Goal: Task Accomplishment & Management: Manage account settings

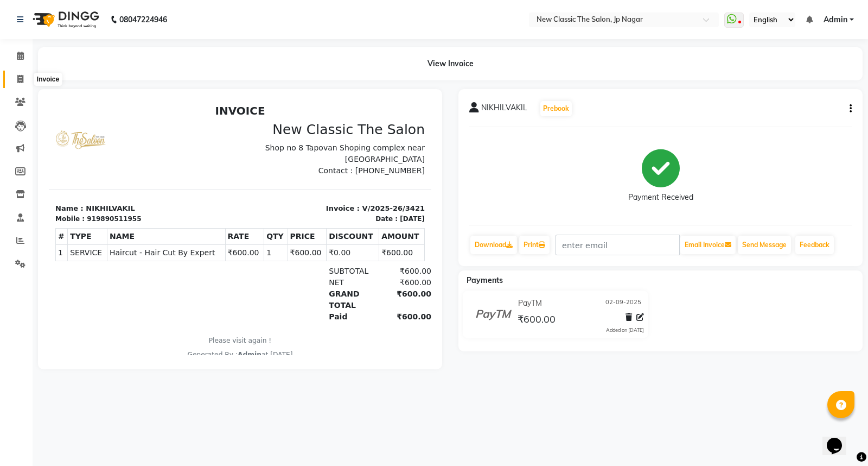
click at [20, 80] on icon at bounding box center [20, 79] width 6 height 8
select select "service"
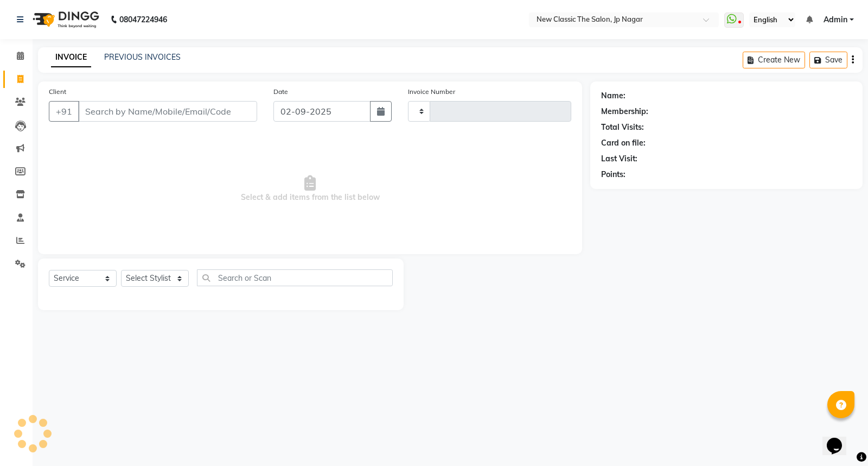
type input "3422"
select select "4678"
click at [160, 117] on input "Client" at bounding box center [167, 111] width 179 height 21
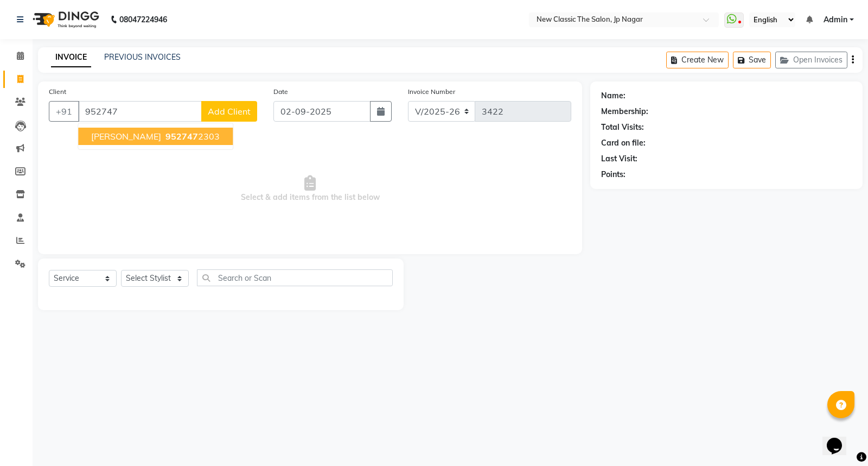
click at [153, 139] on span "[PERSON_NAME]" at bounding box center [126, 136] width 70 height 11
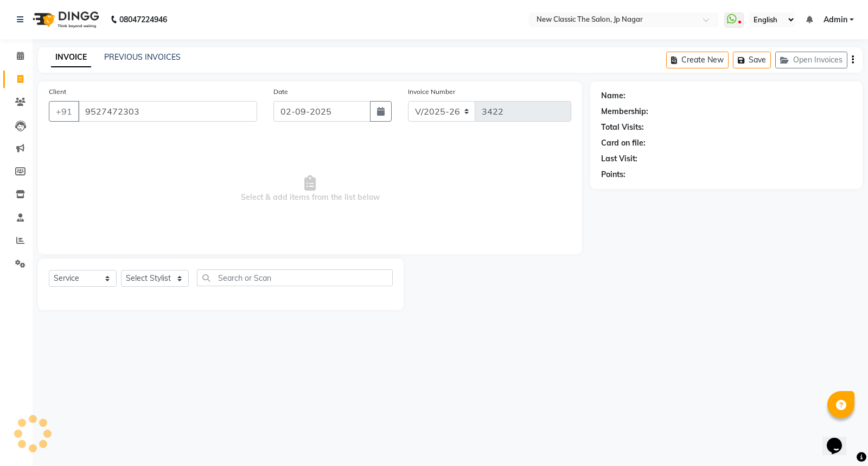
type input "9527472303"
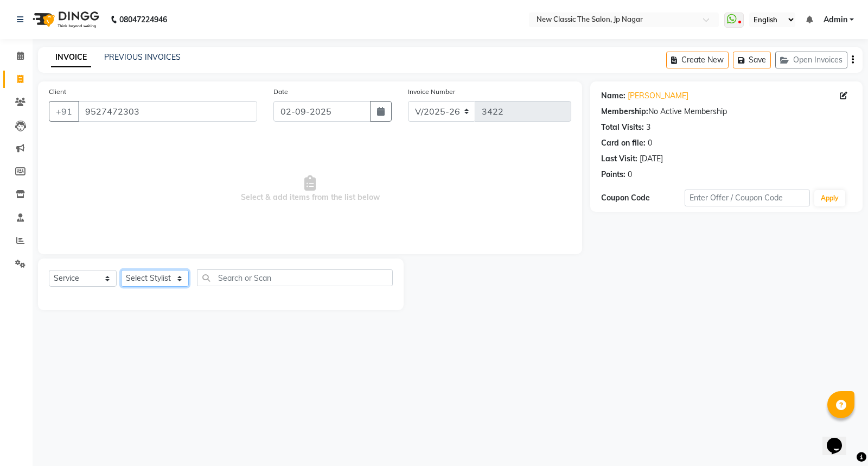
click at [156, 278] on select "Select Stylist Amit [PERSON_NAME] [PERSON_NAME] [PERSON_NAME] Manager [PERSON_N…" at bounding box center [155, 278] width 68 height 17
select select "27632"
click at [121, 270] on select "Select Stylist Amit [PERSON_NAME] [PERSON_NAME] [PERSON_NAME] Manager [PERSON_N…" at bounding box center [155, 278] width 68 height 17
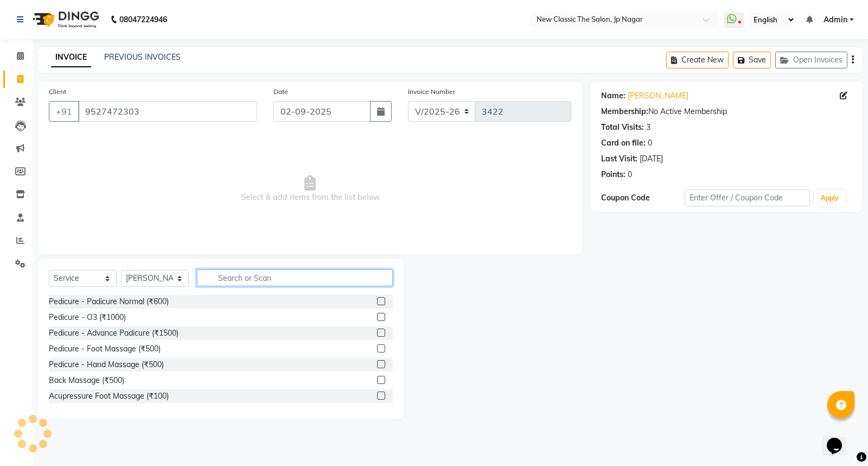
click at [212, 275] on input "text" at bounding box center [295, 277] width 196 height 17
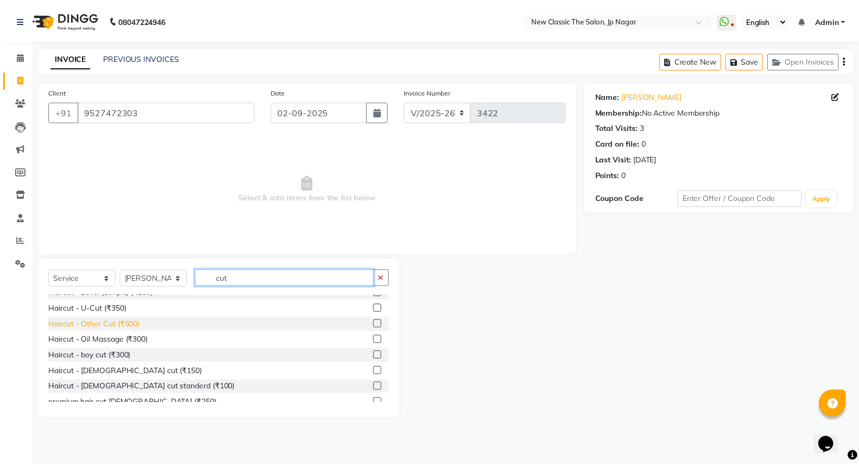
scroll to position [96, 0]
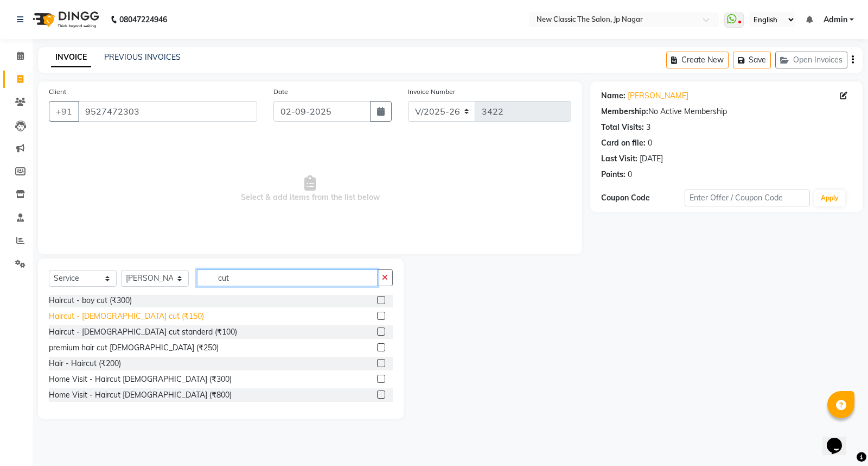
type input "cut"
click at [85, 316] on div "Haircut - [DEMOGRAPHIC_DATA] cut (₹150)" at bounding box center [126, 315] width 155 height 11
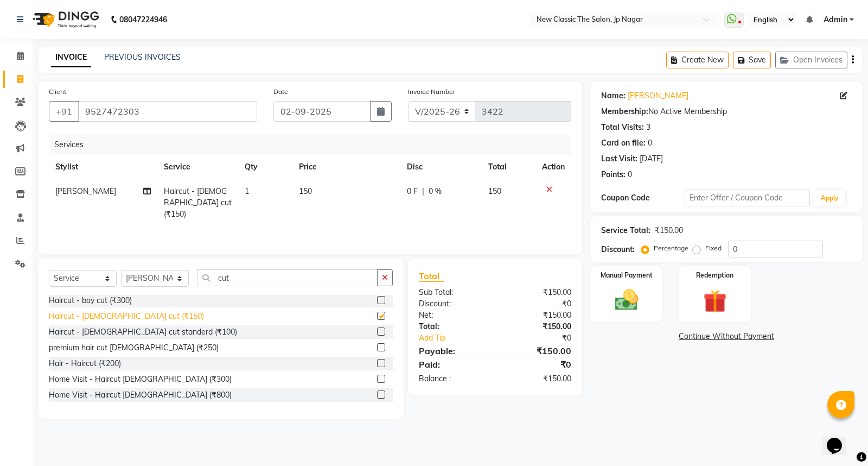
checkbox input "false"
click at [621, 295] on img at bounding box center [626, 300] width 39 height 28
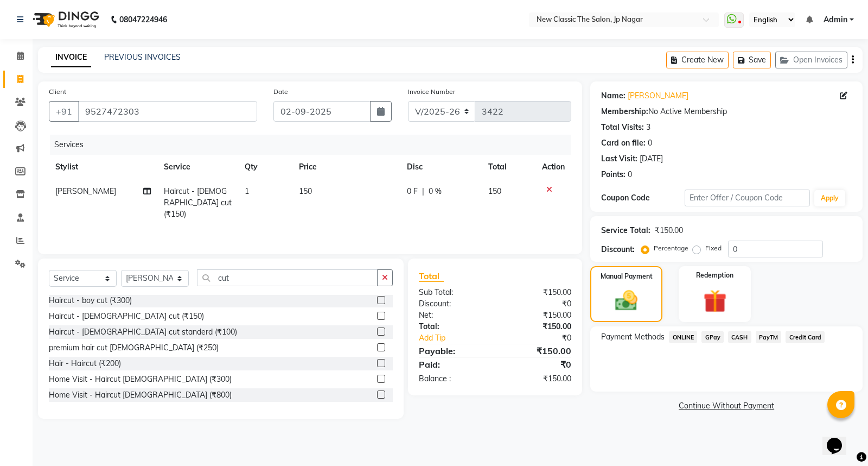
click at [684, 337] on span "ONLINE" at bounding box center [683, 337] width 28 height 12
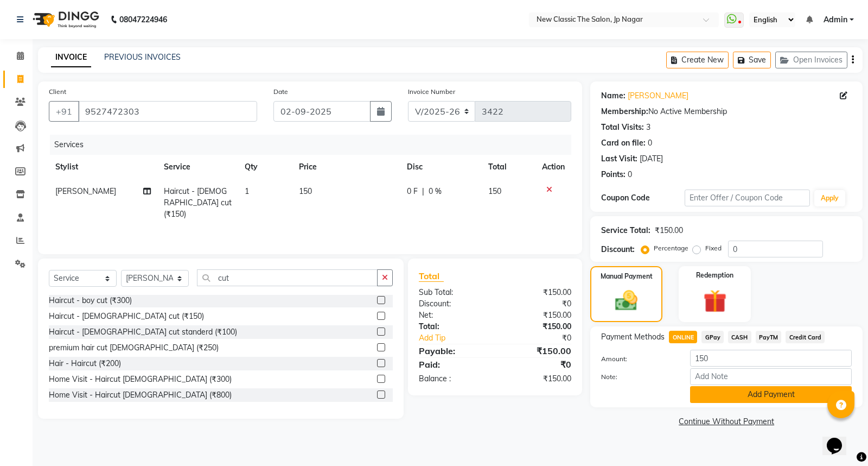
click at [724, 391] on button "Add Payment" at bounding box center [771, 394] width 162 height 17
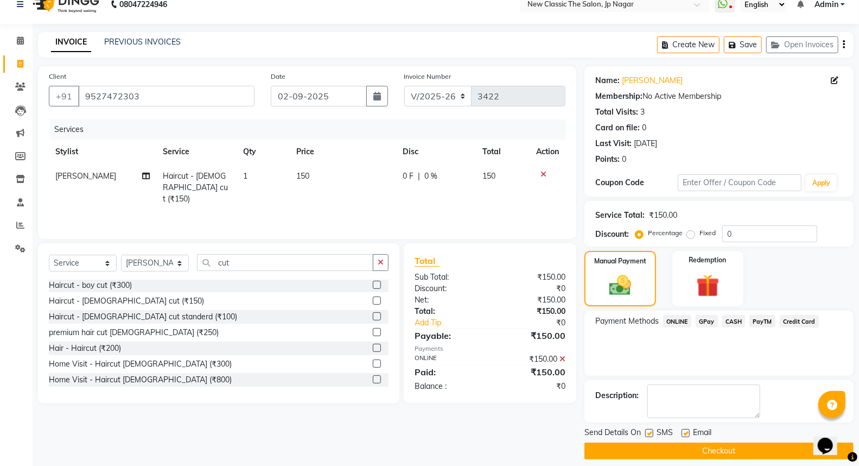
scroll to position [24, 0]
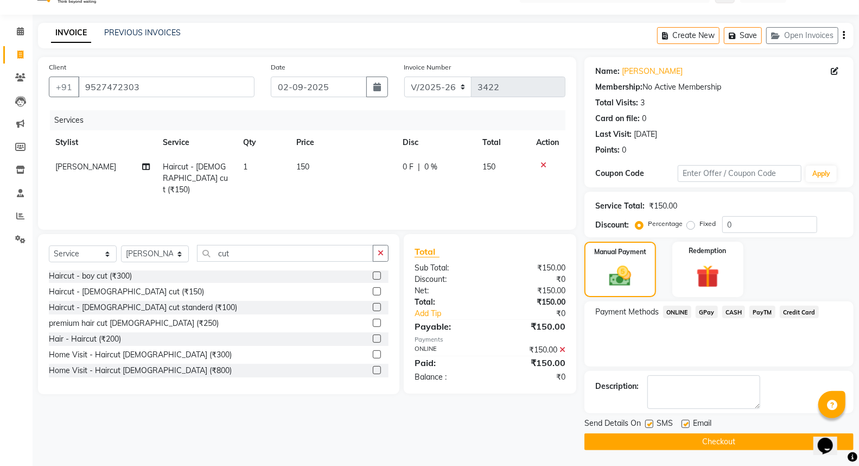
click at [717, 442] on button "Checkout" at bounding box center [719, 441] width 269 height 17
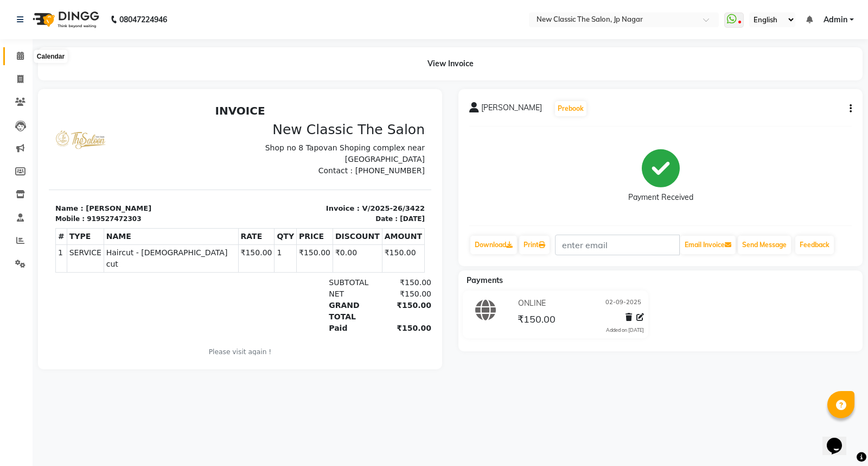
click at [15, 59] on span at bounding box center [20, 56] width 19 height 12
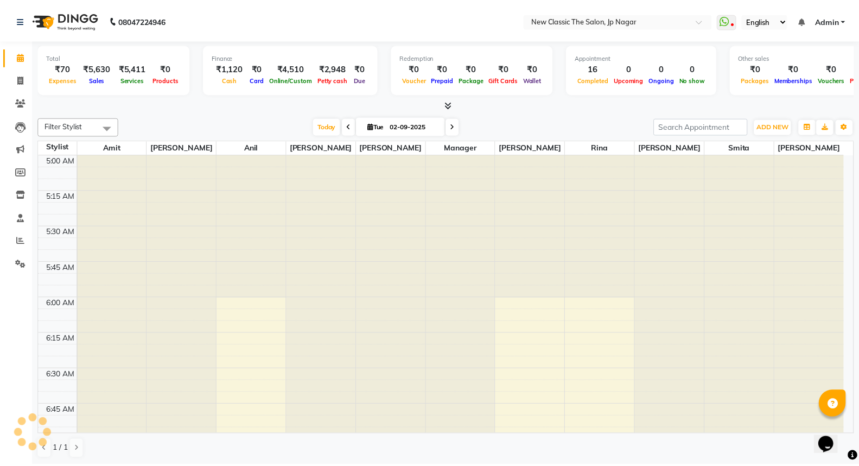
scroll to position [144, 0]
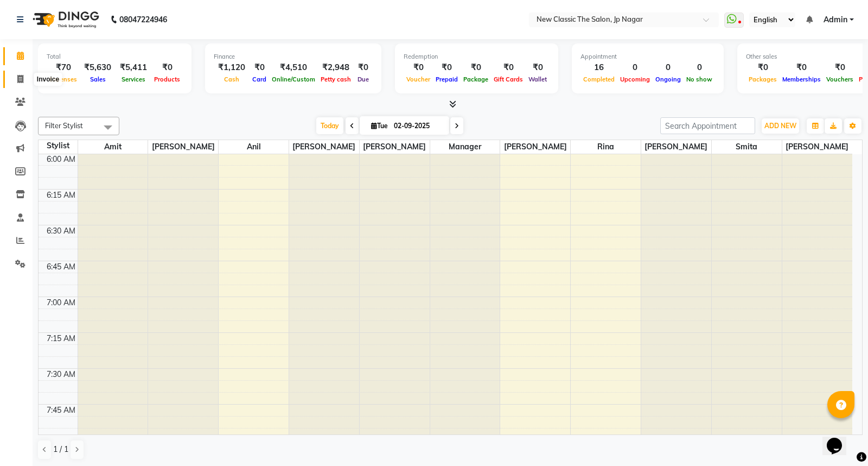
click at [23, 83] on span at bounding box center [20, 79] width 19 height 12
select select "4678"
select select "service"
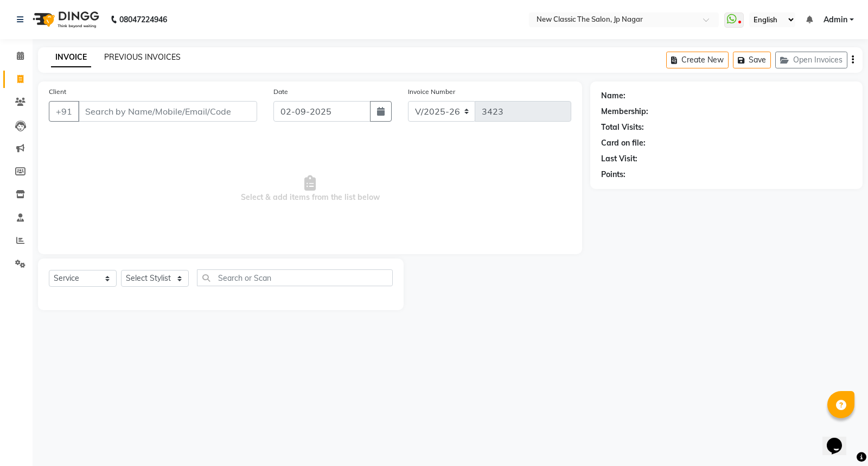
click at [157, 59] on link "PREVIOUS INVOICES" at bounding box center [142, 57] width 77 height 10
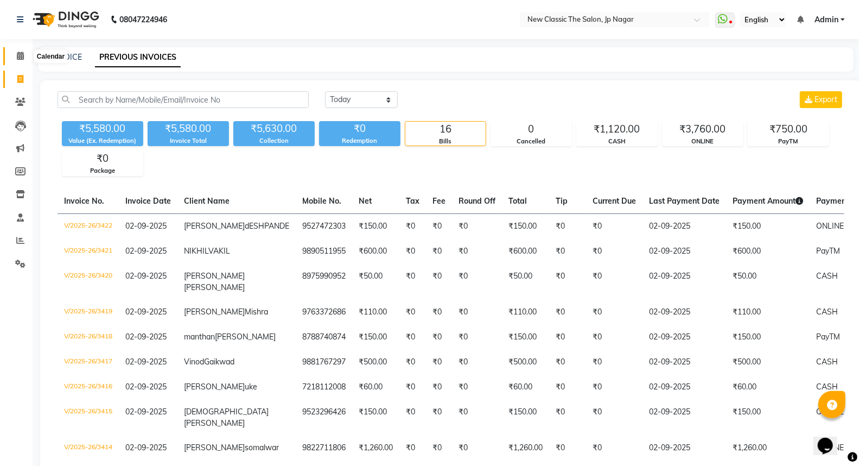
click at [18, 55] on icon at bounding box center [20, 56] width 7 height 8
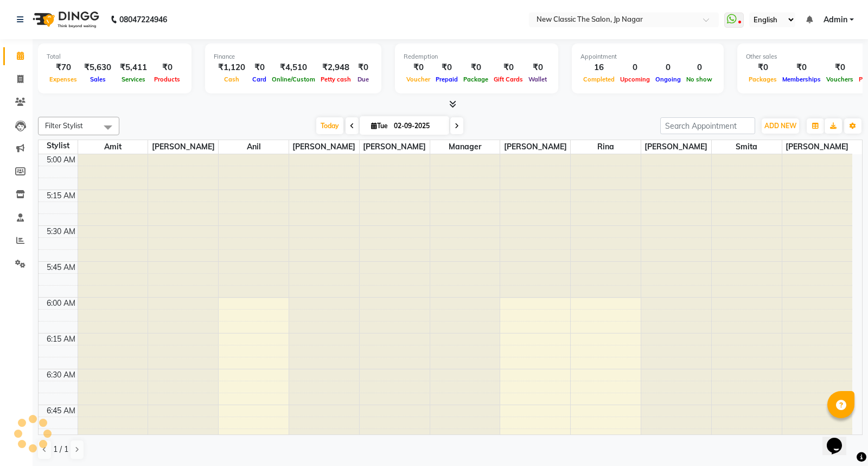
scroll to position [144, 0]
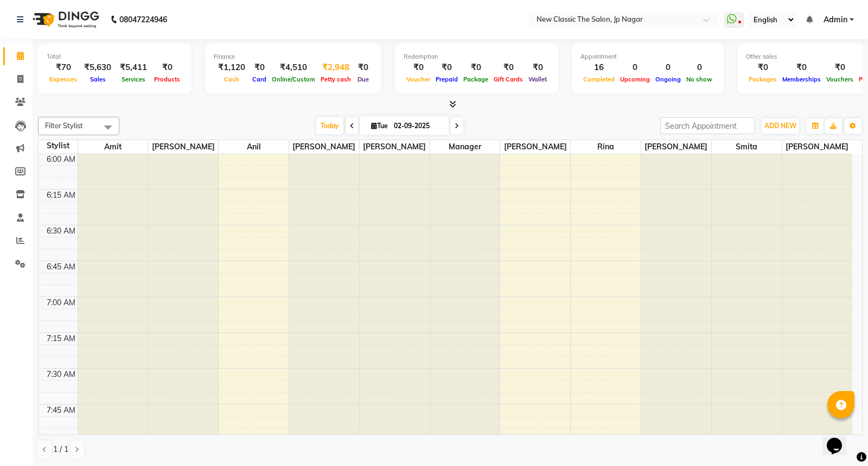
click at [337, 80] on span "Petty cash" at bounding box center [336, 79] width 36 height 8
select select "3512"
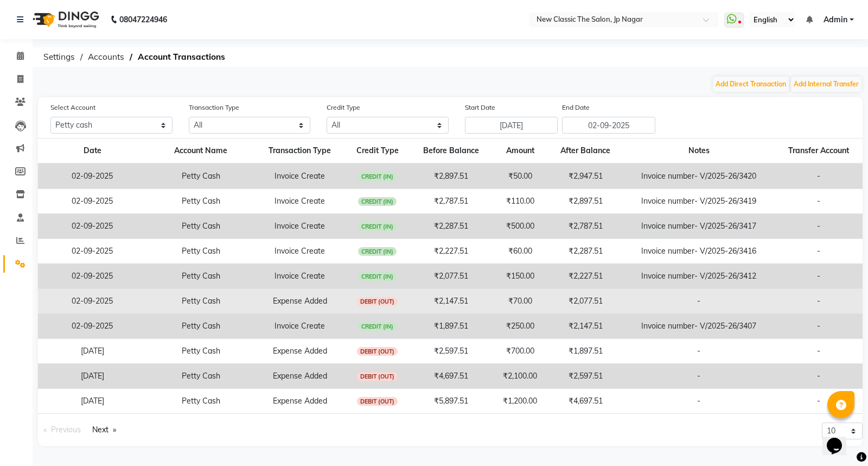
click at [190, 302] on td "Petty Cash" at bounding box center [201, 301] width 109 height 25
click at [91, 303] on td "02-09-2025" at bounding box center [92, 301] width 109 height 25
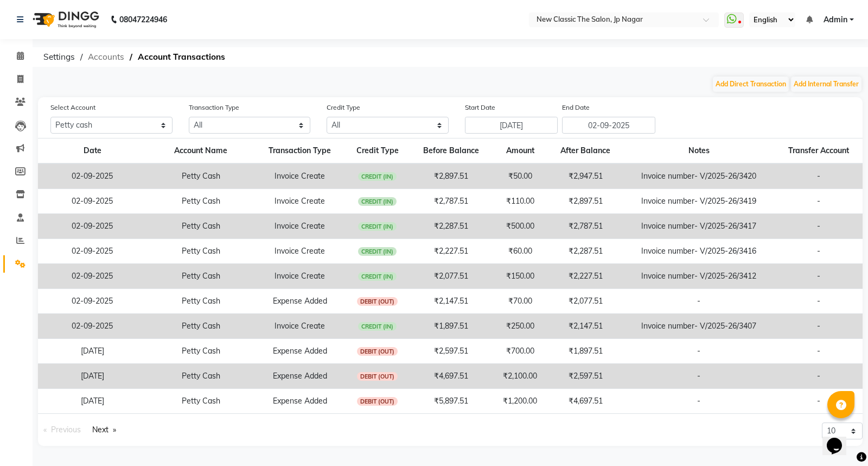
click at [101, 58] on span "Accounts" at bounding box center [106, 57] width 47 height 20
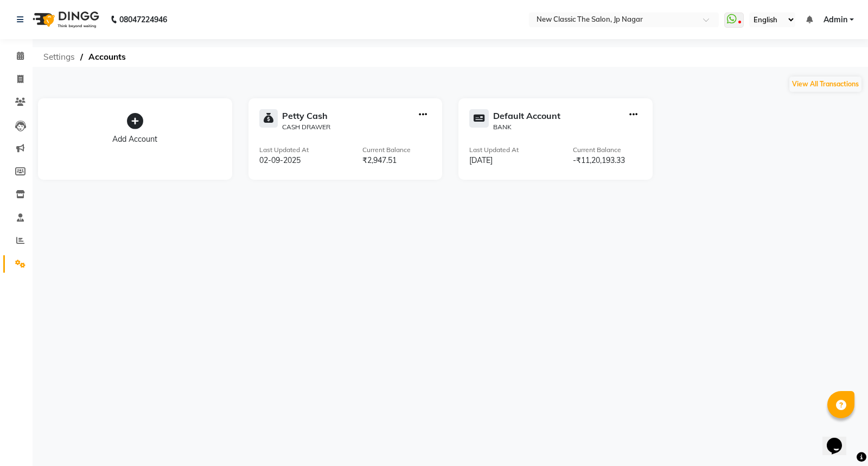
click at [53, 59] on span "Settings" at bounding box center [59, 57] width 42 height 20
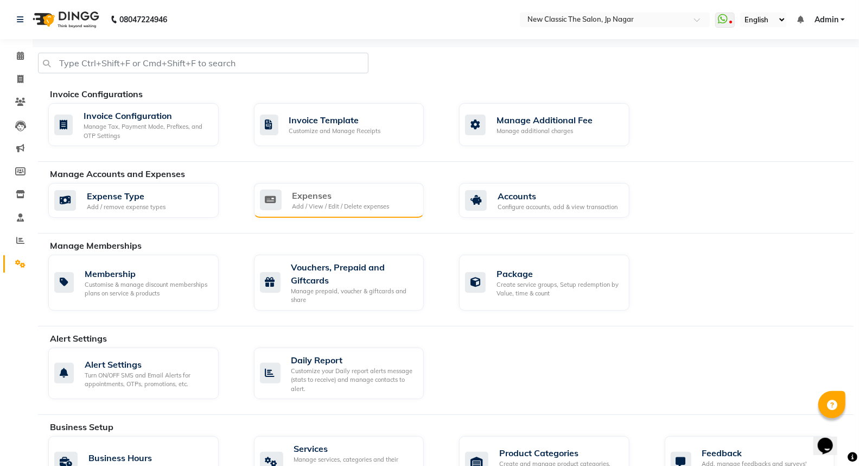
click at [323, 207] on div "Add / View / Edit / Delete expenses" at bounding box center [341, 206] width 97 height 9
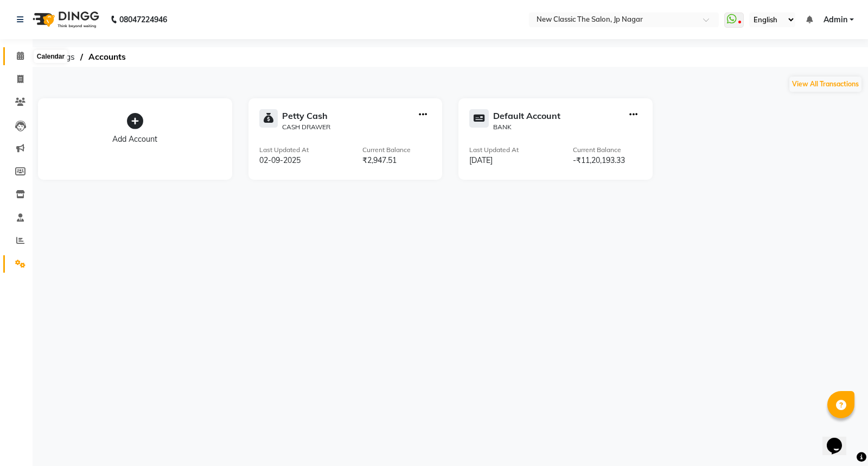
click at [15, 57] on span at bounding box center [20, 56] width 19 height 12
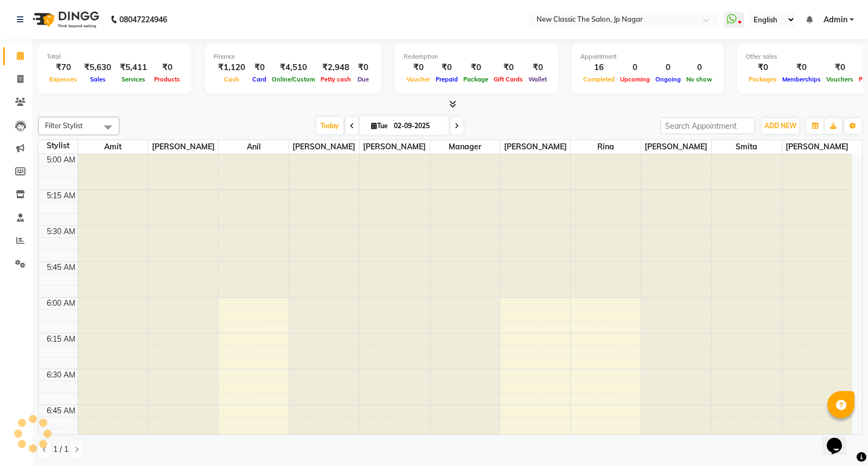
scroll to position [2146, 0]
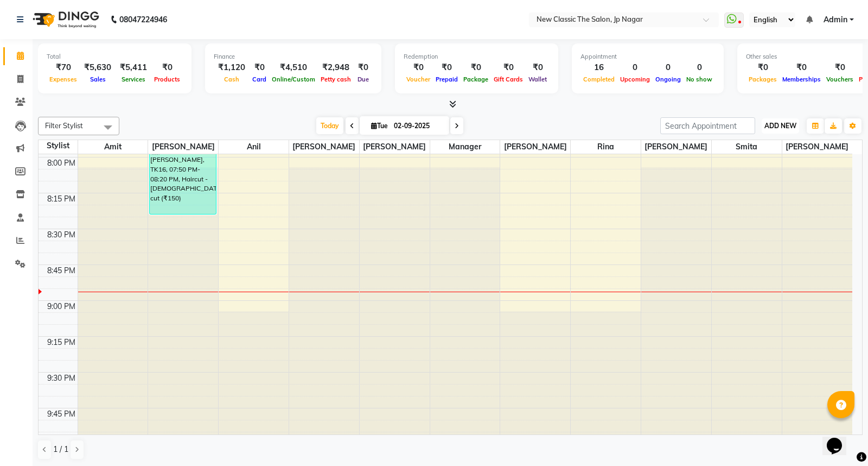
click at [773, 124] on span "ADD NEW" at bounding box center [781, 126] width 32 height 8
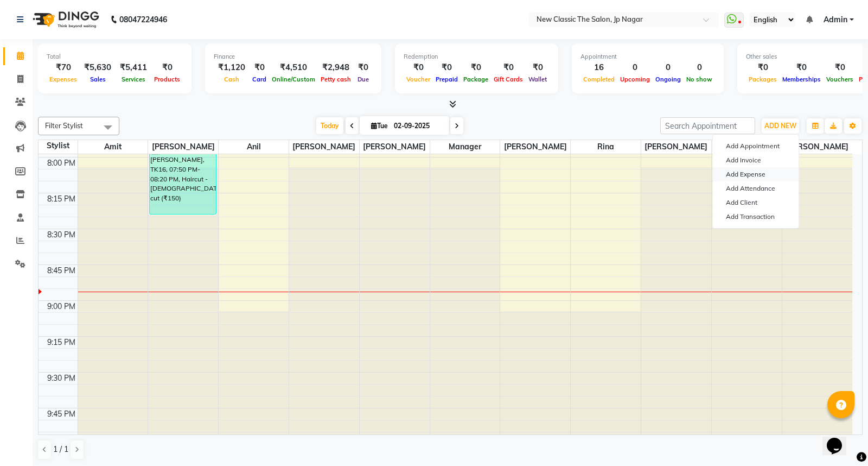
click at [731, 177] on link "Add Expense" at bounding box center [756, 174] width 86 height 14
select select "1"
select select "3512"
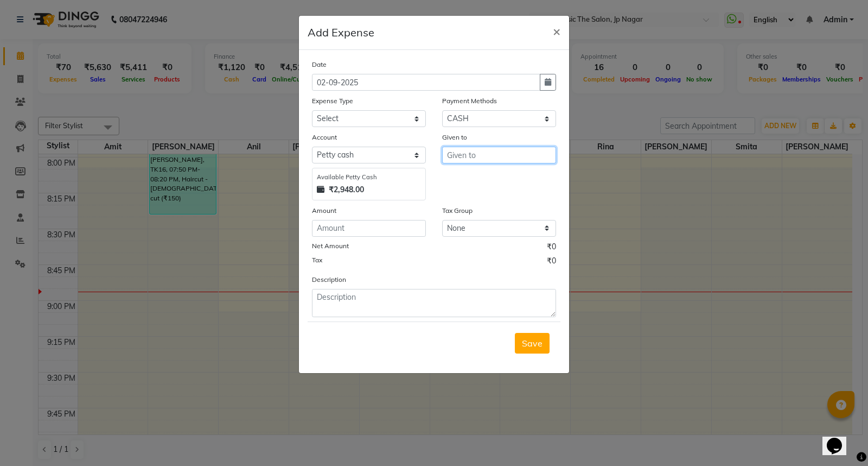
click at [457, 158] on input "text" at bounding box center [499, 155] width 114 height 17
type input "[PERSON_NAME]"
click at [377, 235] on input "number" at bounding box center [369, 228] width 114 height 17
type input "29"
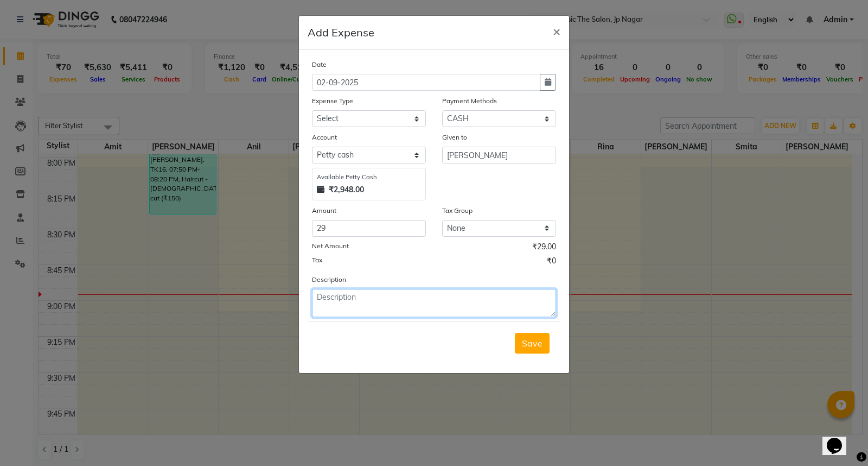
click at [372, 291] on textarea at bounding box center [434, 303] width 244 height 28
type textarea "milk"
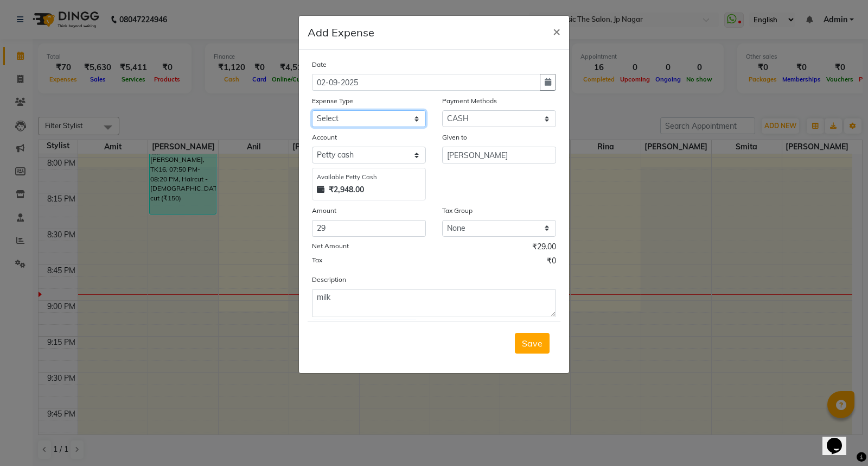
drag, startPoint x: 392, startPoint y: 119, endPoint x: 384, endPoint y: 126, distance: 10.4
click at [392, 119] on select "Select Advance Salary Bank charges Car maintenance Cash transfer to bank Cash t…" at bounding box center [369, 118] width 114 height 17
select select "9"
click at [312, 110] on select "Select Advance Salary Bank charges Car maintenance Cash transfer to bank Cash t…" at bounding box center [369, 118] width 114 height 17
click at [531, 348] on span "Save" at bounding box center [532, 343] width 21 height 11
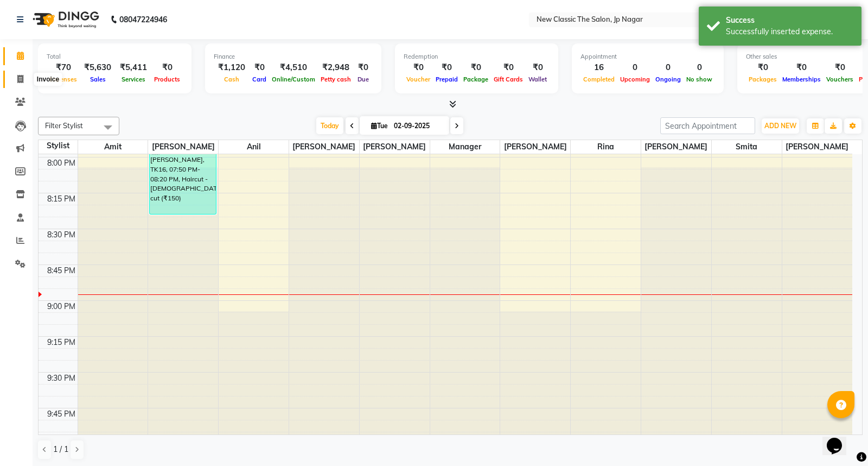
click at [18, 79] on icon at bounding box center [20, 79] width 6 height 8
select select "service"
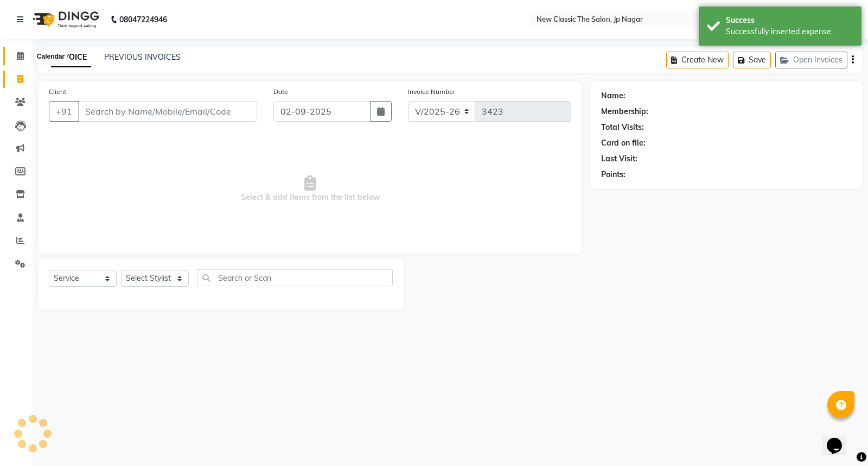
click at [18, 57] on icon at bounding box center [20, 56] width 7 height 8
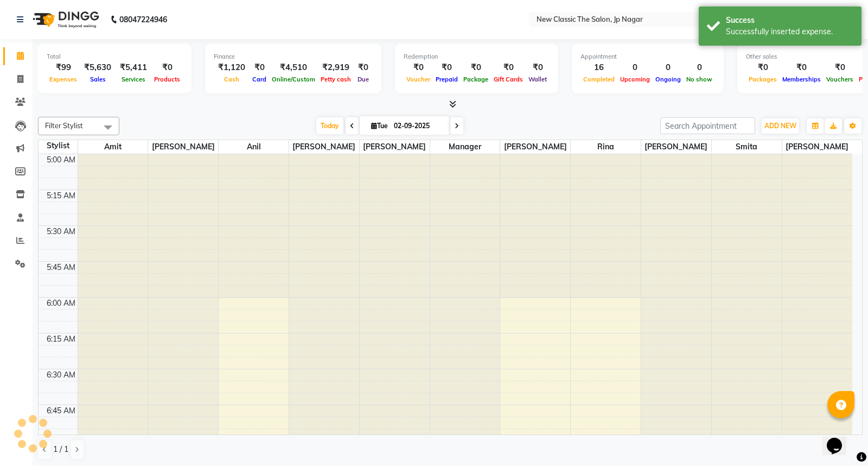
scroll to position [144, 0]
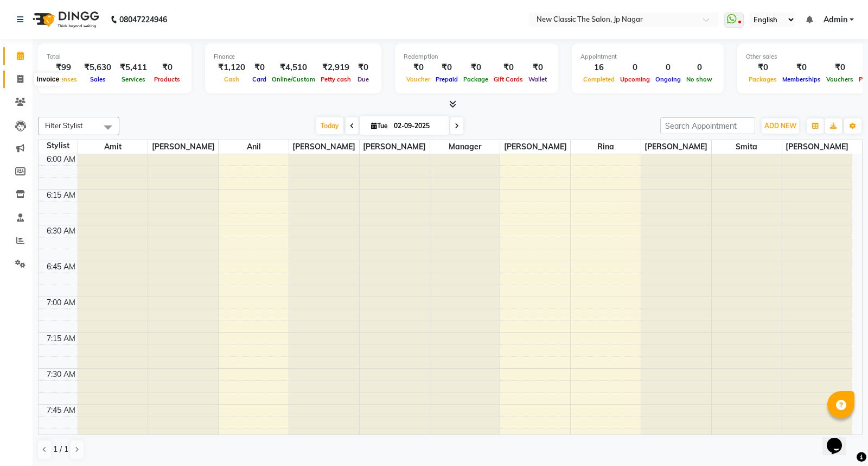
click at [14, 80] on span at bounding box center [20, 79] width 19 height 12
select select "service"
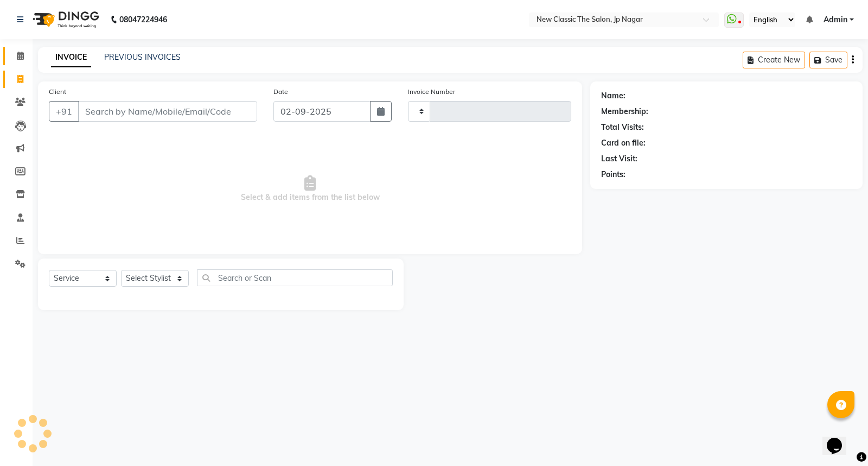
click at [18, 58] on icon at bounding box center [20, 56] width 7 height 8
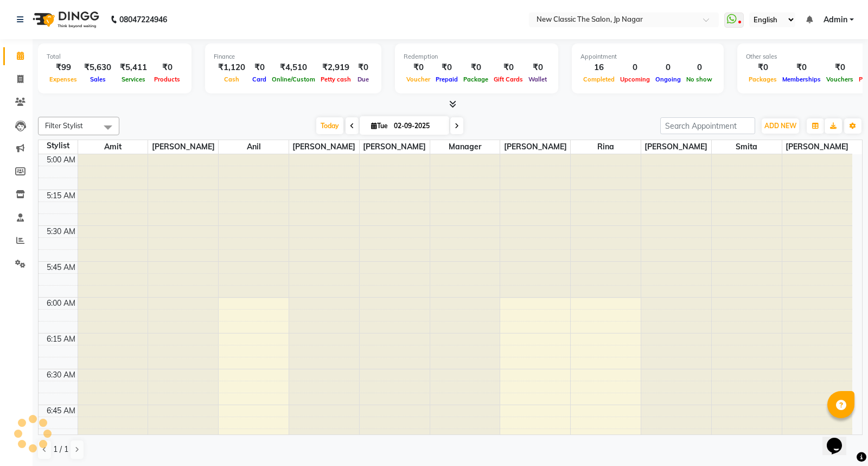
scroll to position [144, 0]
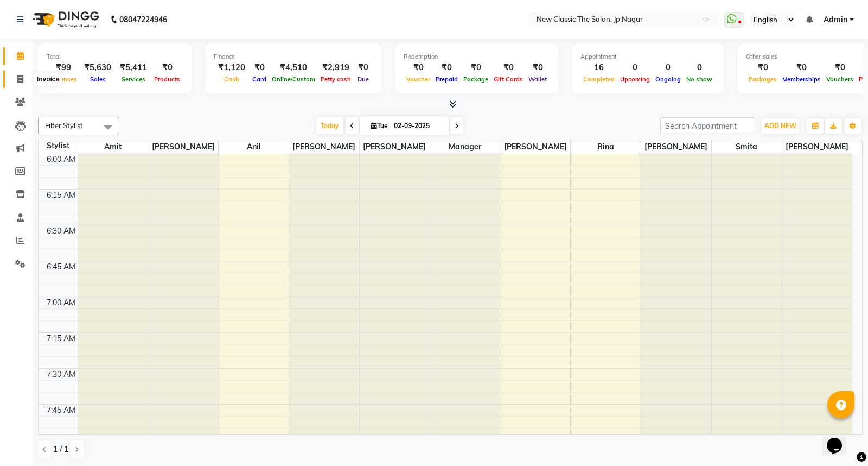
click at [15, 78] on span at bounding box center [20, 79] width 19 height 12
select select "4678"
select select "service"
